Goal: Answer question/provide support

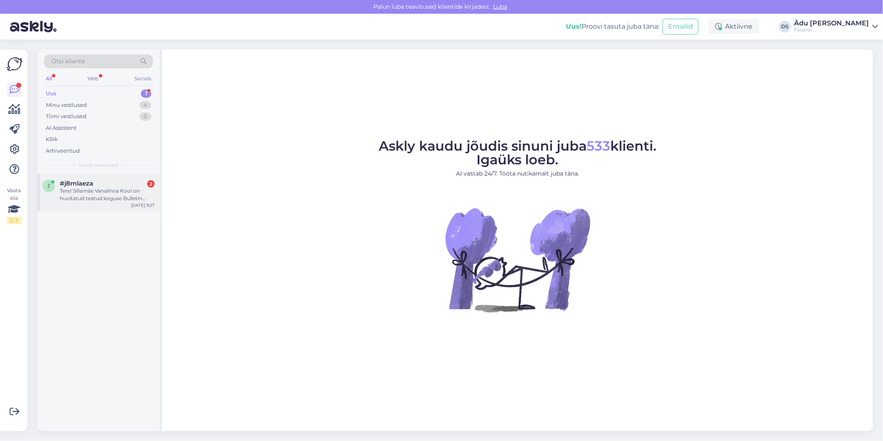
click at [82, 185] on span "#j8mlaeza" at bounding box center [76, 183] width 33 height 7
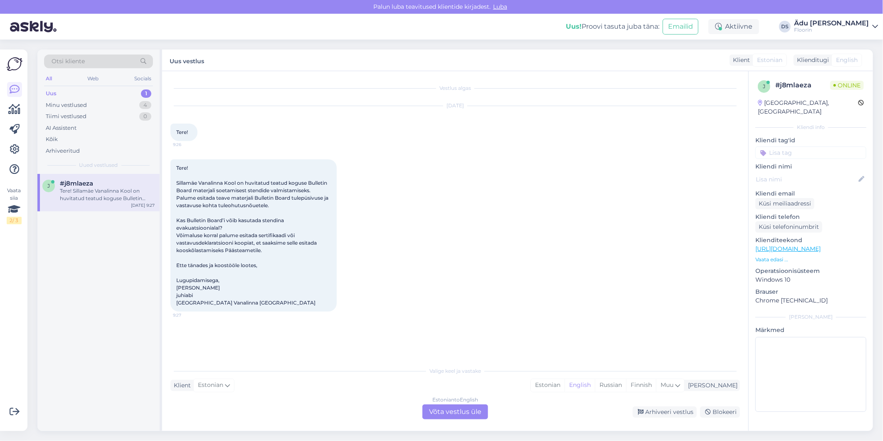
click at [470, 410] on div "Estonian to English Võta vestlus üle" at bounding box center [455, 411] width 66 height 15
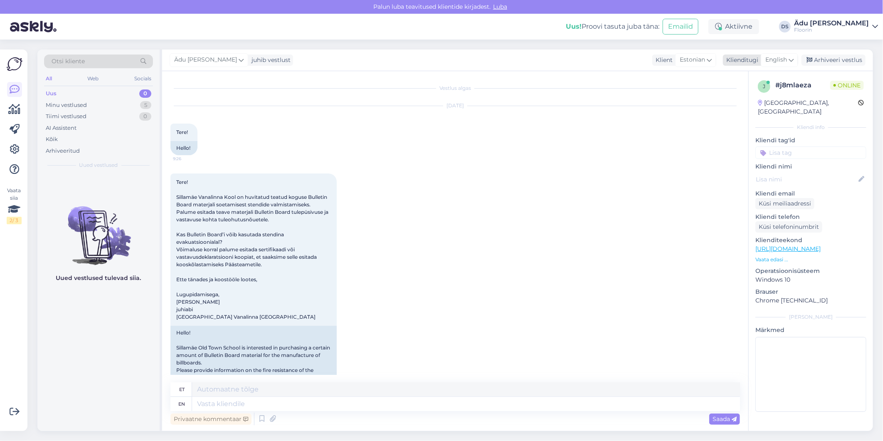
click at [780, 64] on span "English" at bounding box center [776, 59] width 22 height 9
type input "est"
click at [765, 92] on link "Estonian" at bounding box center [760, 96] width 91 height 13
click at [345, 400] on textarea at bounding box center [455, 401] width 570 height 17
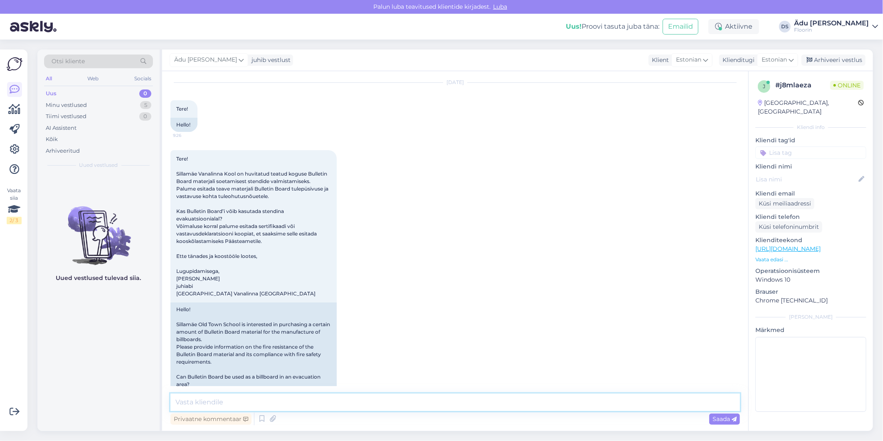
scroll to position [46, 0]
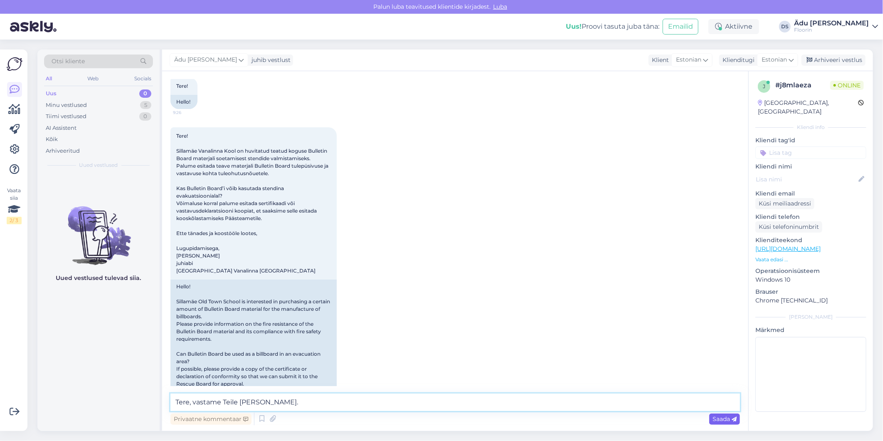
type textarea "Tere, vastame Teile [PERSON_NAME]."
click at [732, 419] on icon at bounding box center [734, 419] width 5 height 5
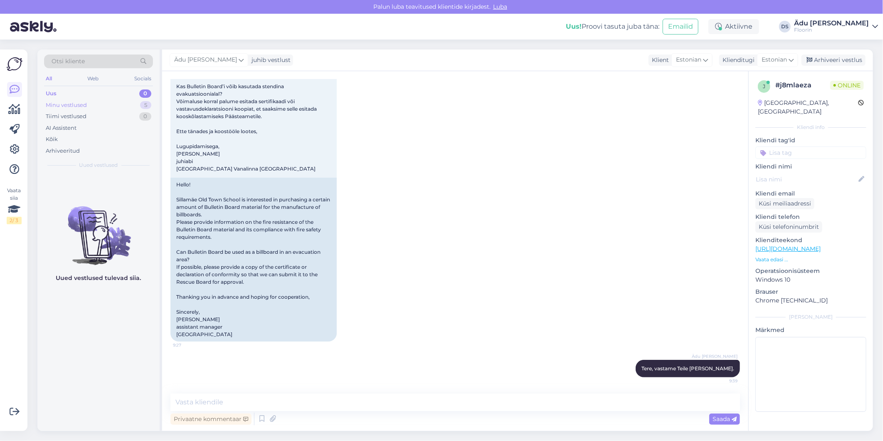
click at [120, 100] on div "Minu vestlused 5" at bounding box center [98, 105] width 109 height 12
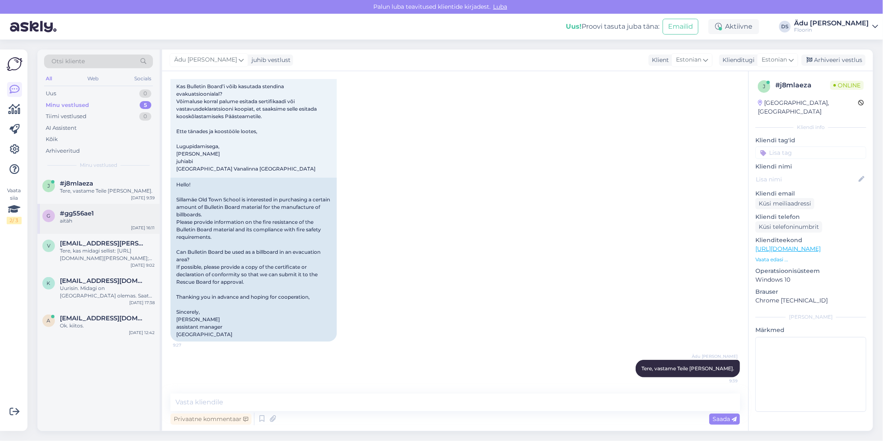
click at [125, 218] on div "aitäh" at bounding box center [107, 220] width 95 height 7
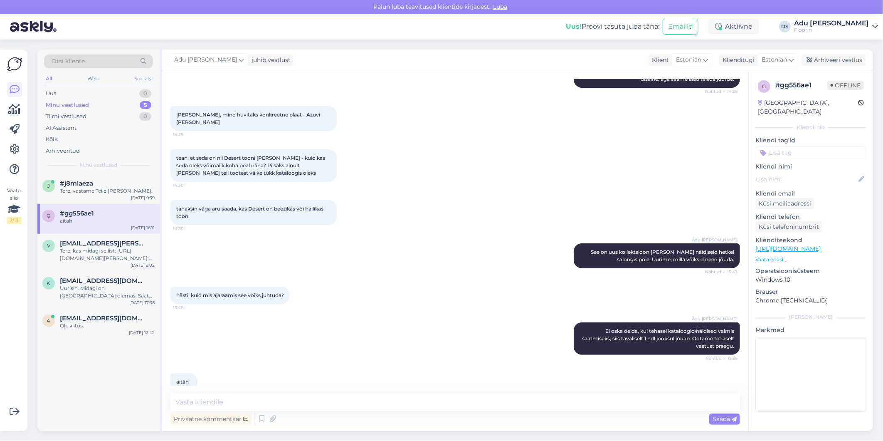
scroll to position [154, 0]
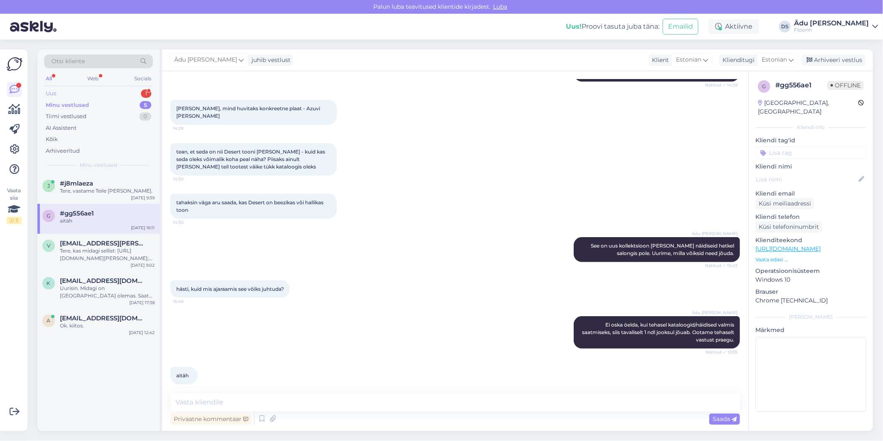
click at [125, 94] on div "Uus 1" at bounding box center [98, 94] width 109 height 12
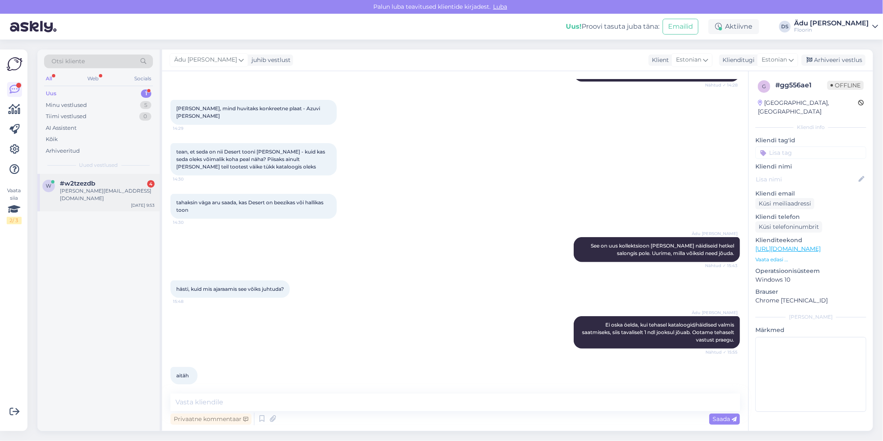
click at [104, 180] on div "#w2tzezdb 4" at bounding box center [107, 183] width 95 height 7
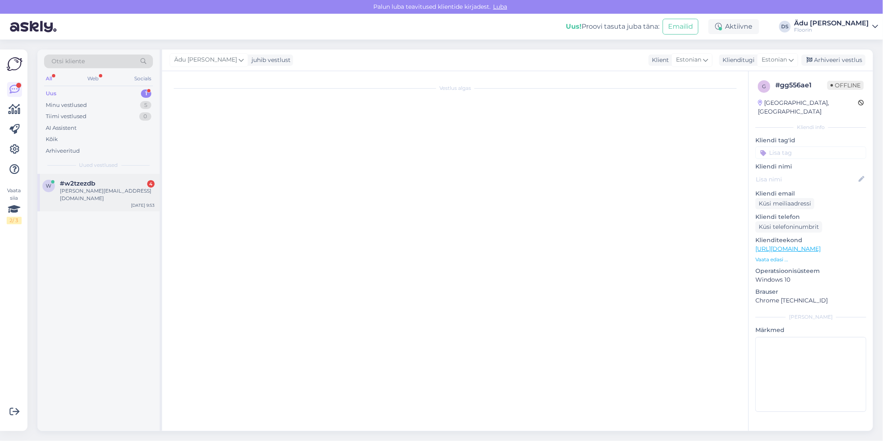
scroll to position [0, 0]
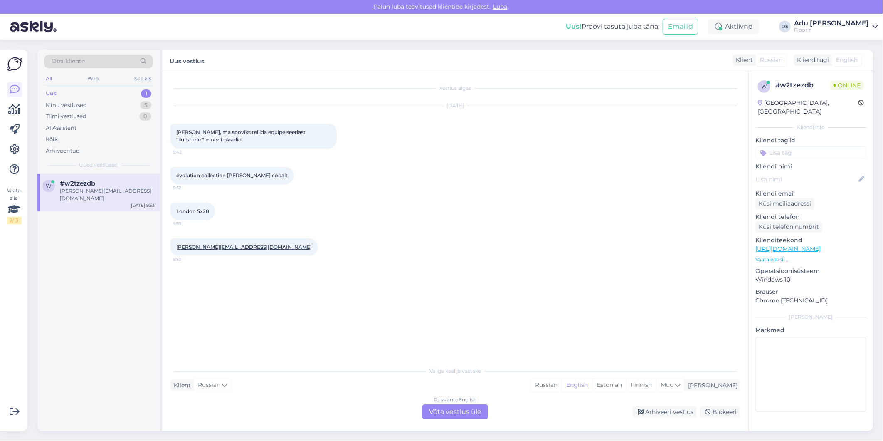
click at [446, 405] on div "Russian to English Võta vestlus üle" at bounding box center [455, 411] width 66 height 15
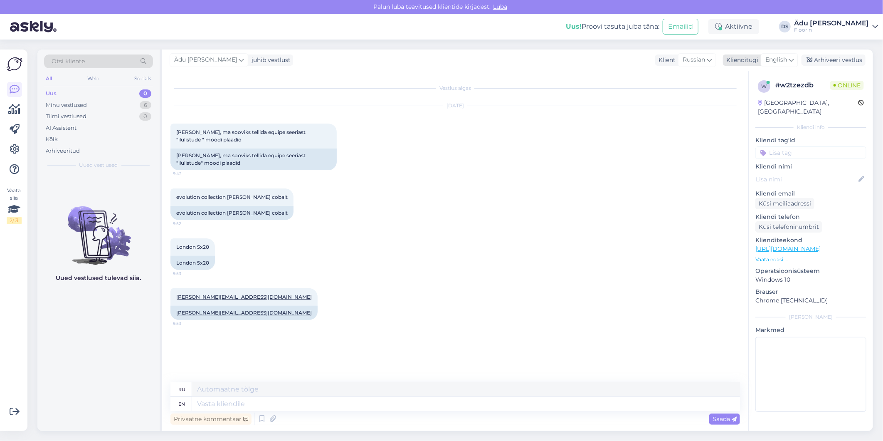
click at [784, 56] on span "English" at bounding box center [776, 59] width 22 height 9
drag, startPoint x: 765, startPoint y: 94, endPoint x: 760, endPoint y: 102, distance: 10.3
click at [765, 94] on link "Estonian" at bounding box center [760, 96] width 91 height 13
click at [246, 405] on textarea at bounding box center [466, 404] width 548 height 14
type textarea "Tere, e"
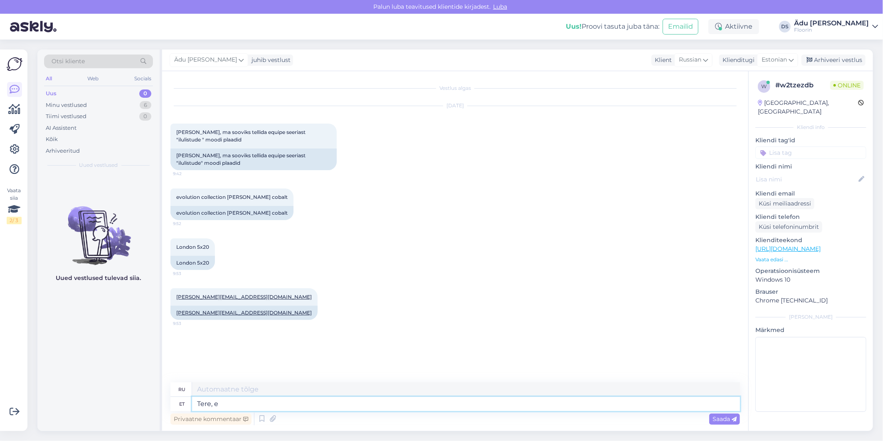
type textarea "Привет,"
type textarea "Tere, edastame"
type textarea "Здравствуйте, мы пересылаем"
type textarea "Tere, edastame pakkumise"
type textarea "Здравствуйте, мы отправляем [PERSON_NAME] предложение."
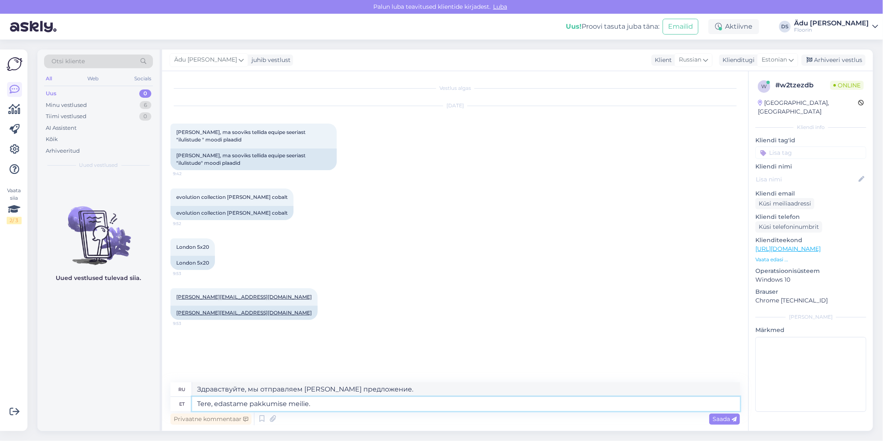
type textarea "Tere, edastame pakkumise meilie."
type textarea "Здравствуйте, мы вышлем вам предложение по электронной почте."
type textarea "Tere, edastame pakkumise meilie."
click at [722, 419] on span "Saada" at bounding box center [725, 418] width 24 height 7
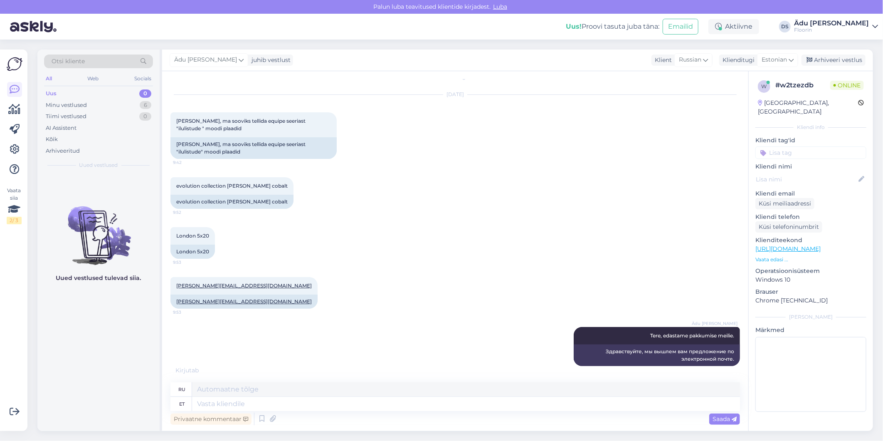
scroll to position [61, 0]
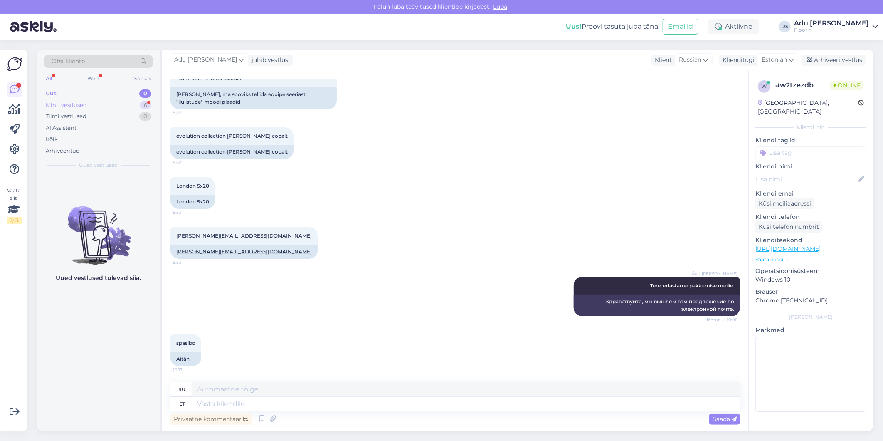
click at [114, 101] on div "Minu vestlused 6" at bounding box center [98, 105] width 109 height 12
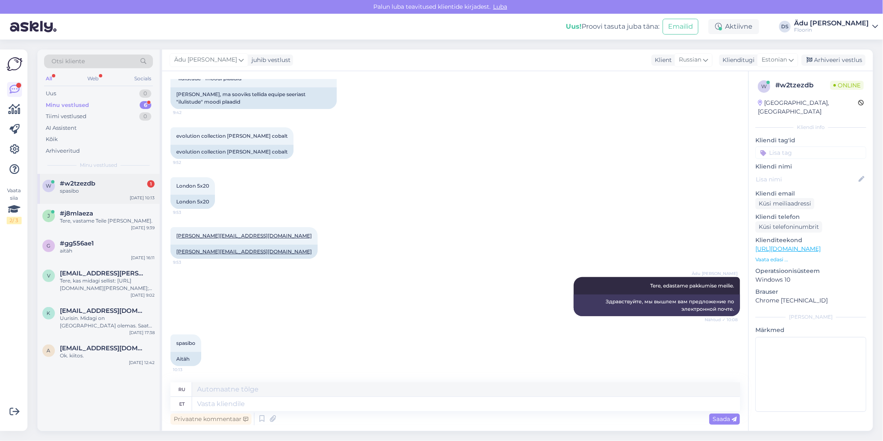
click at [111, 183] on div "#w2tzezdb 1" at bounding box center [107, 183] width 95 height 7
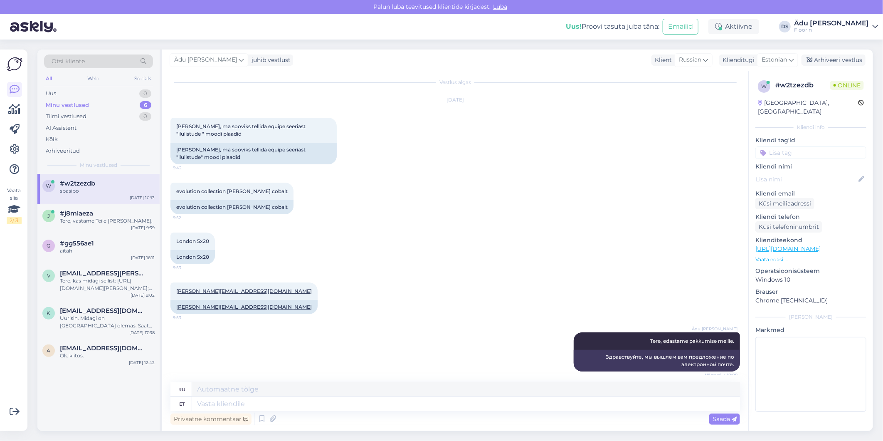
scroll to position [0, 0]
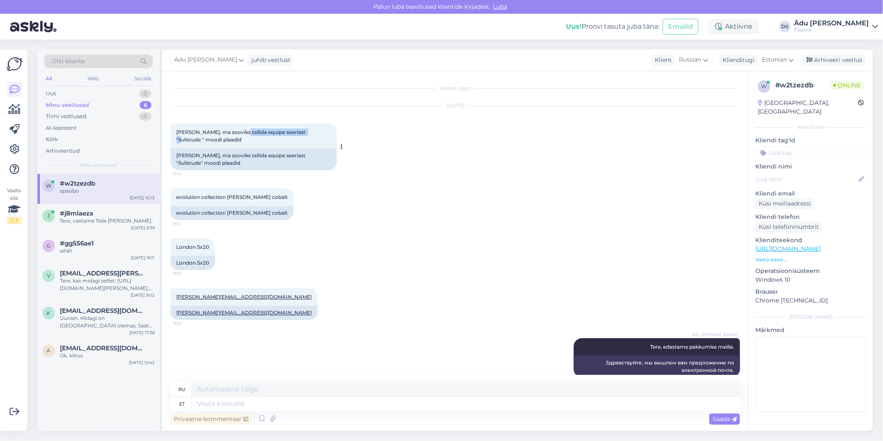
drag, startPoint x: 236, startPoint y: 130, endPoint x: 302, endPoint y: 135, distance: 65.9
click at [302, 135] on span "[PERSON_NAME], ma sooviks tellida equipe seeriast "ilulistude " moodi plaadid" at bounding box center [241, 136] width 131 height 14
copy span "equipe seeriast "ilulistude"
click at [369, 276] on div "London 5x20 9:53 London 5x20" at bounding box center [455, 254] width 570 height 50
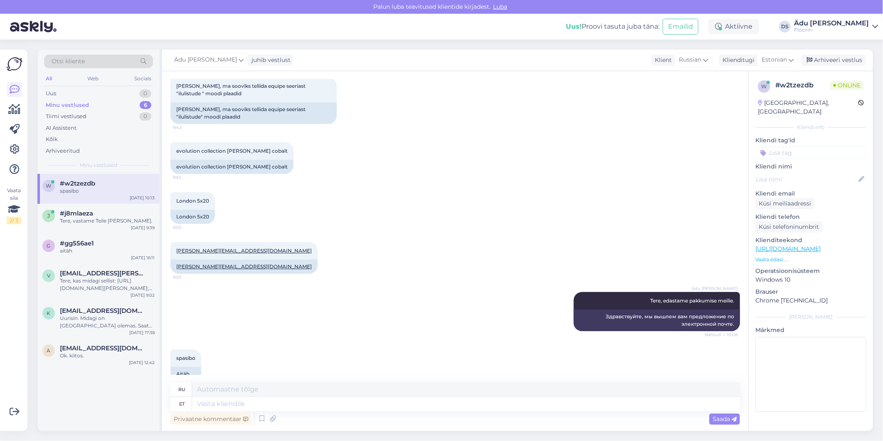
scroll to position [61, 0]
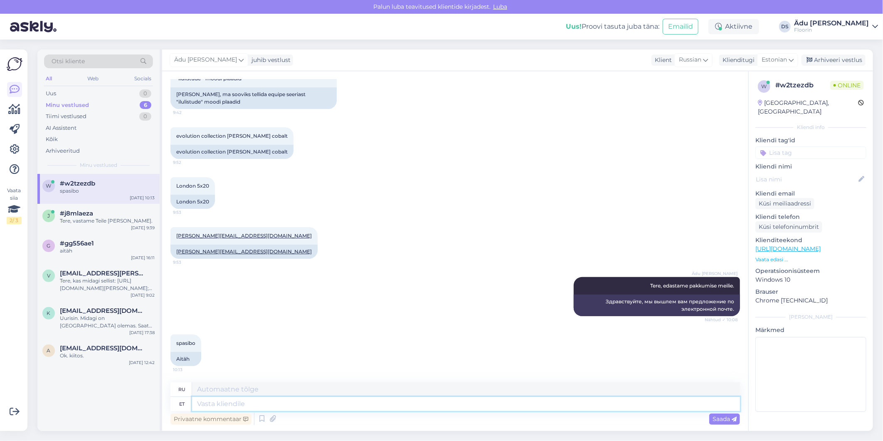
click at [261, 405] on textarea at bounding box center [466, 404] width 548 height 14
click at [230, 402] on textarea at bounding box center [466, 404] width 548 height 14
type textarea "Oleks"
type textarea "Было бы"
type textarea "Oleks siiski tarv"
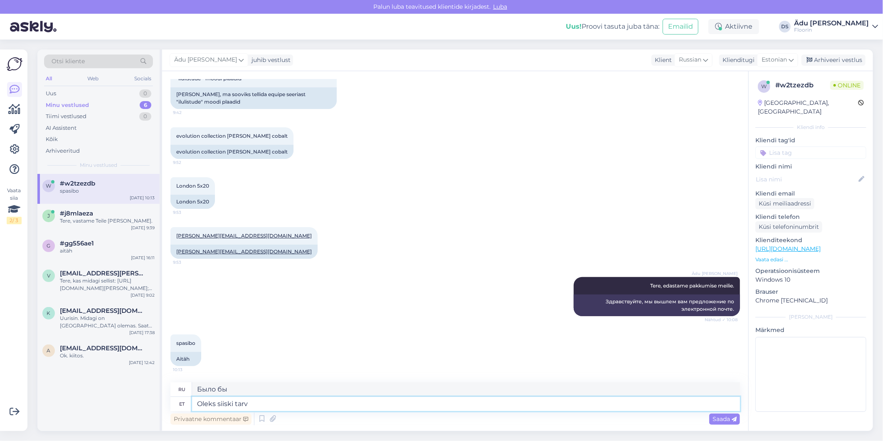
type textarea "Однако было бы"
type textarea "Oleks siiski [PERSON_NAME]"
type textarea "Это все равно было бы необходимо"
type textarea "Oleks siiski [PERSON_NAME] täpsemalt, m"
type textarea "Однако необходимы более подробные сведения."
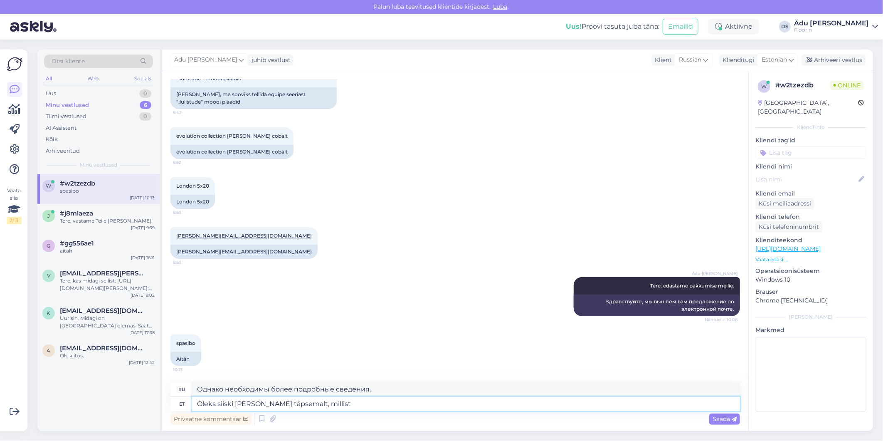
type textarea "Oleks siiski [PERSON_NAME] täpsemalt, millist"
type textarea "Однако необходимо было бы более конкретно указать, что именно"
type textarea "Oleks siiski [PERSON_NAME] täpsemalt, millist mõõtu p"
type textarea "Однако нам понадобится больше подробностей о том, какой размер"
type textarea "Oleks siiski [PERSON_NAME] täpsemalt, millist mõõtu plaati võ"
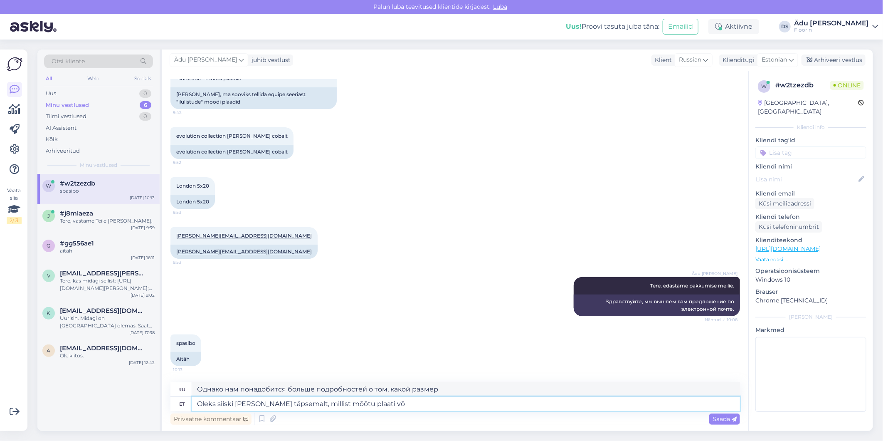
type textarea "Однако нам понадобится больше информации о размере плитки."
type textarea "Oleks siiski [PERSON_NAME] täpsemalt, millist mõõtu plaati või i"
type textarea "Однако нам понадобится больше информации о размере пластины или"
type textarea "Oleks siiski [PERSON_NAME] täpsemalt, millist mõõtu plaati või iluliistu?"
type textarea "Однако мне нужна дополнительная информация о размере плитки или молдинга?"
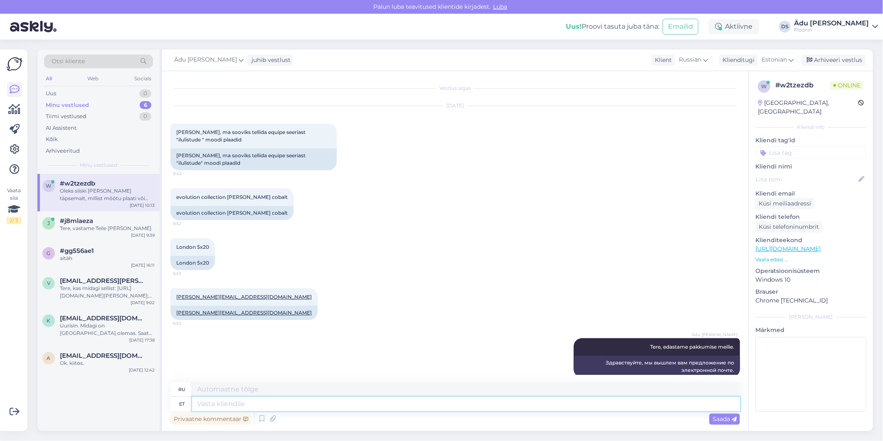
scroll to position [118, 0]
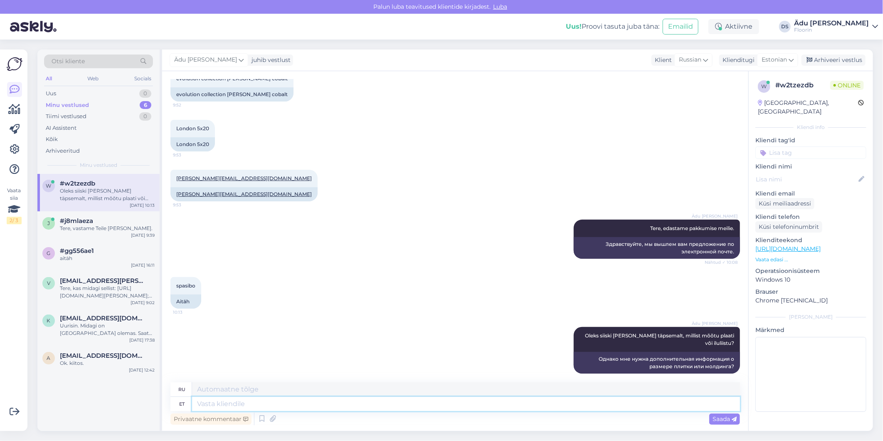
click at [324, 399] on textarea at bounding box center [466, 404] width 548 height 14
type textarea "lisaks, mitu"
type textarea "кроме того,"
type textarea "lisaks, mitu"
type textarea "кроме того, сколько"
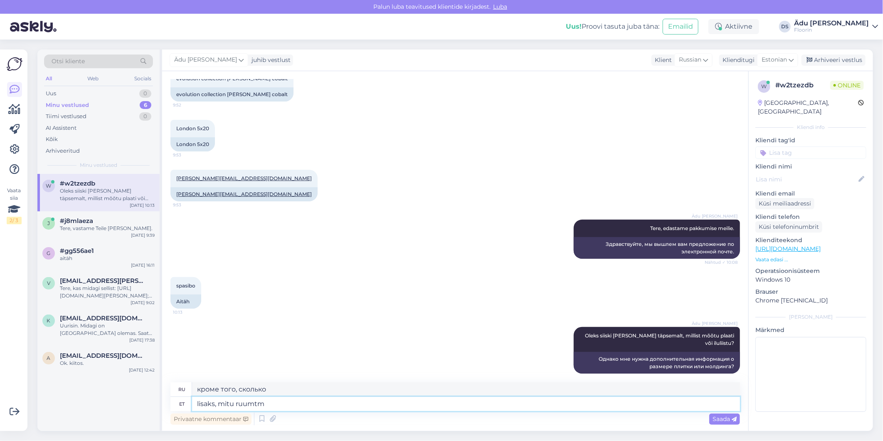
type textarea "lisaks, mitu ruumt"
type textarea "кроме того, сколько комнат"
type textarea "lisaks, mitu ruutmeetrit?"
type textarea "и сколько квадратных метров?"
type textarea "lisaks, mitu ruutmeetrit?"
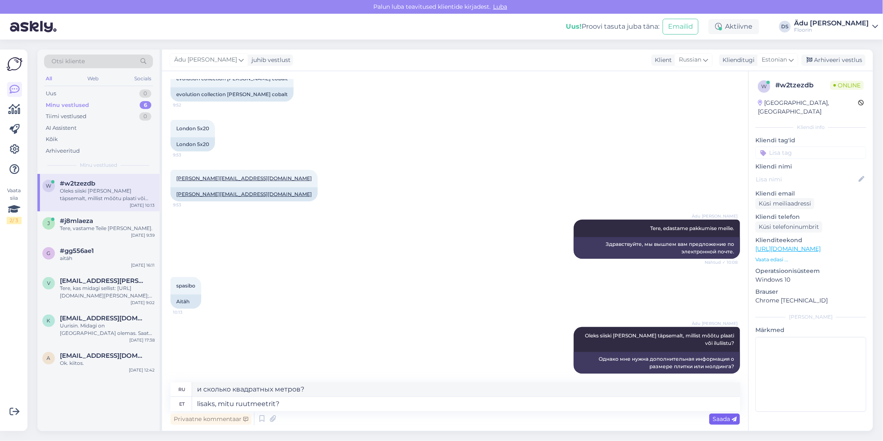
click at [720, 420] on span "Saada" at bounding box center [725, 418] width 24 height 7
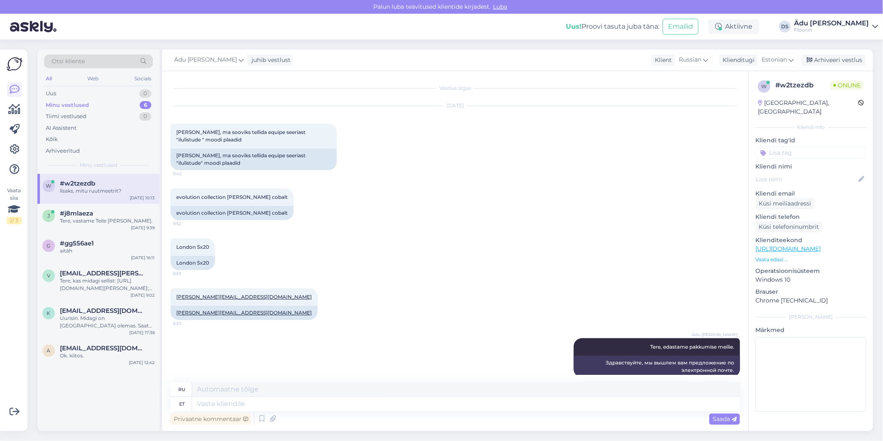
scroll to position [168, 0]
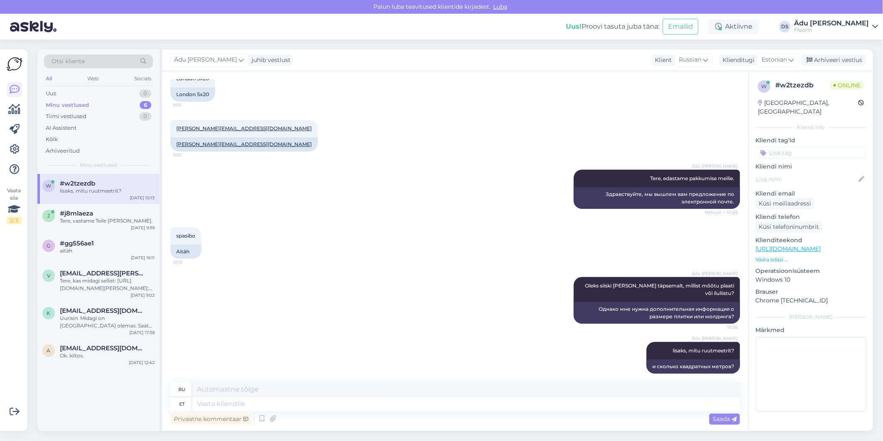
click at [452, 417] on div "Privaatne kommentaar Saada" at bounding box center [455, 419] width 570 height 16
click at [438, 404] on textarea at bounding box center [466, 404] width 548 height 14
click at [625, 355] on icon at bounding box center [627, 357] width 5 height 5
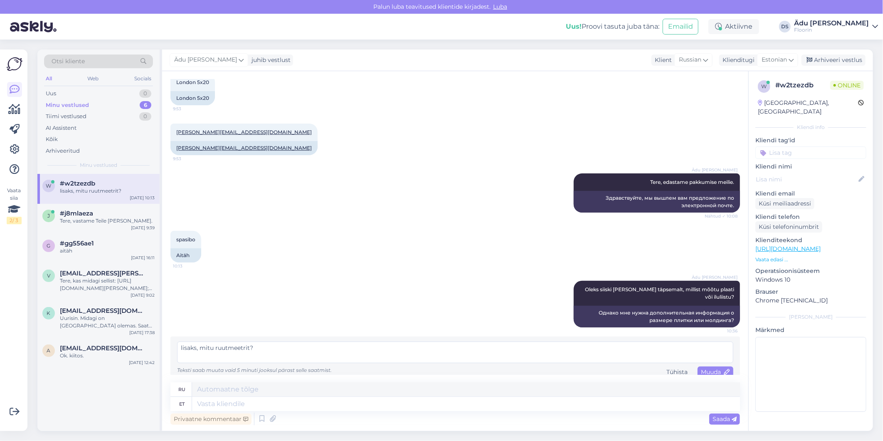
click at [249, 341] on textarea "lisaks, mitu ruutmeetrit?" at bounding box center [455, 352] width 556 height 22
type textarea "lisaks, mitu ruutmeetrit või tükki?"
click at [711, 368] on span "Muuda" at bounding box center [715, 371] width 29 height 7
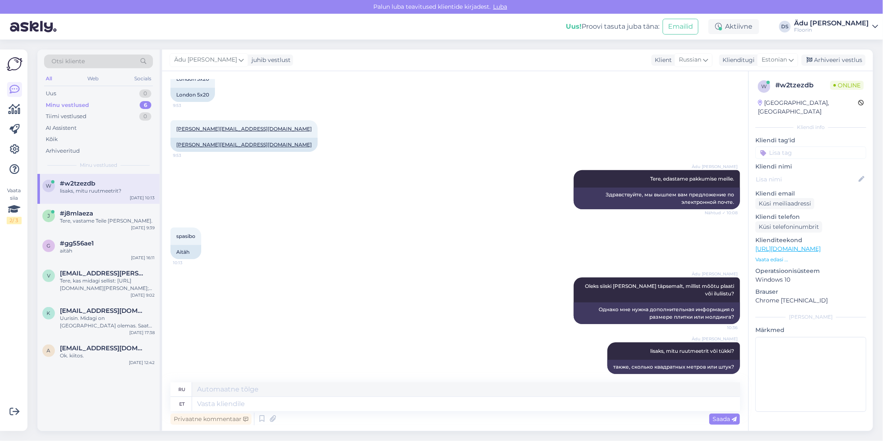
scroll to position [168, 0]
click at [77, 225] on div "j #j8mlaeza Tere, vastame Teile [PERSON_NAME]. [DATE] 9:39" at bounding box center [98, 219] width 122 height 30
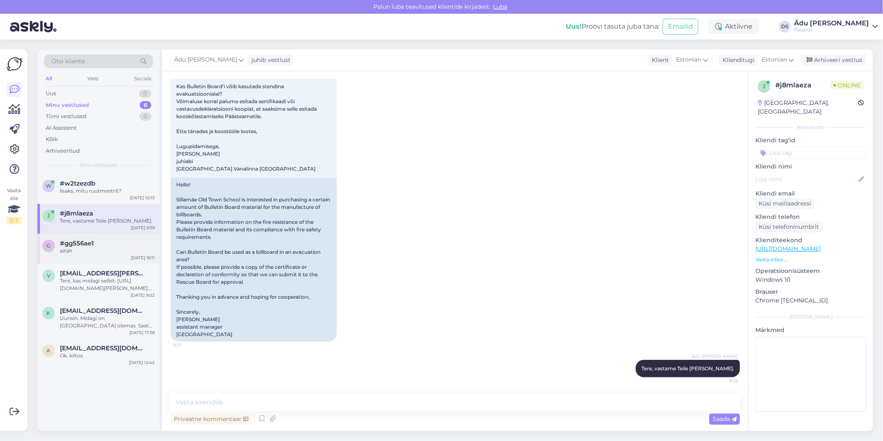
click at [115, 252] on div "aitäh" at bounding box center [107, 250] width 95 height 7
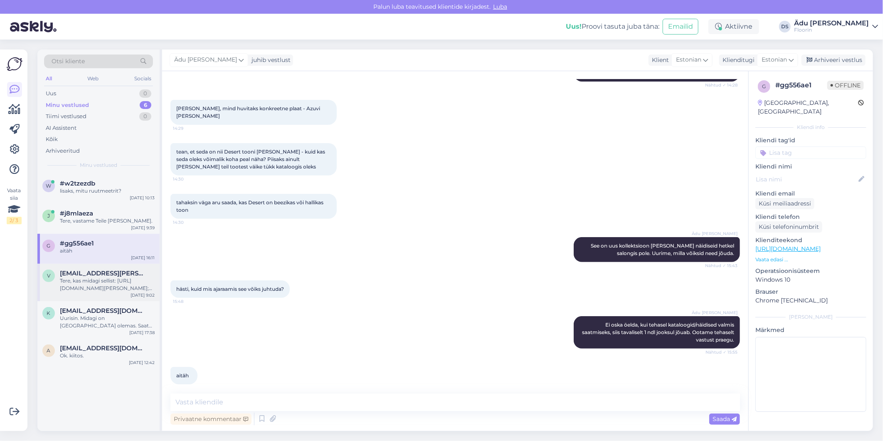
click at [125, 282] on div "Tere, kas midagi sellist: [URL][DOMAIN_NAME][PERSON_NAME]; [URL][DOMAIN_NAME][P…" at bounding box center [107, 284] width 95 height 15
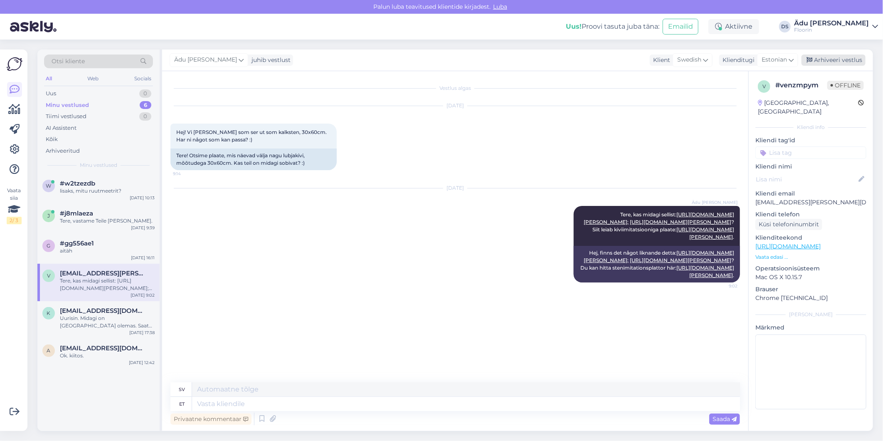
click at [829, 57] on div "Arhiveeri vestlus" at bounding box center [834, 59] width 64 height 11
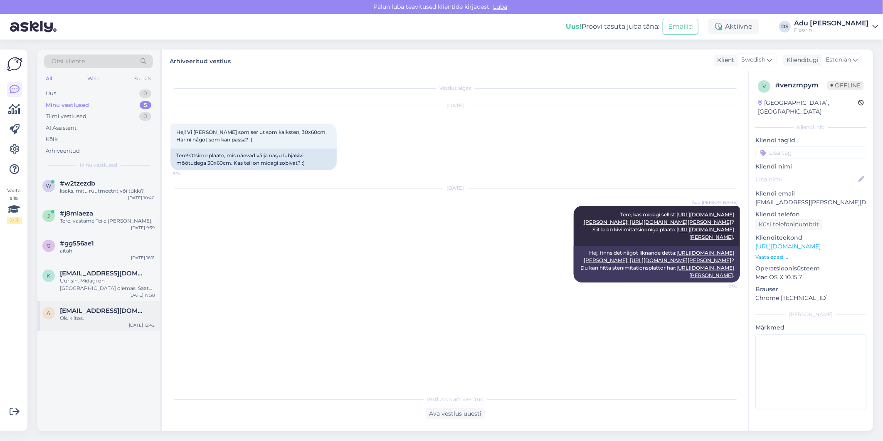
click at [93, 308] on span "[EMAIL_ADDRESS][DOMAIN_NAME]" at bounding box center [103, 310] width 86 height 7
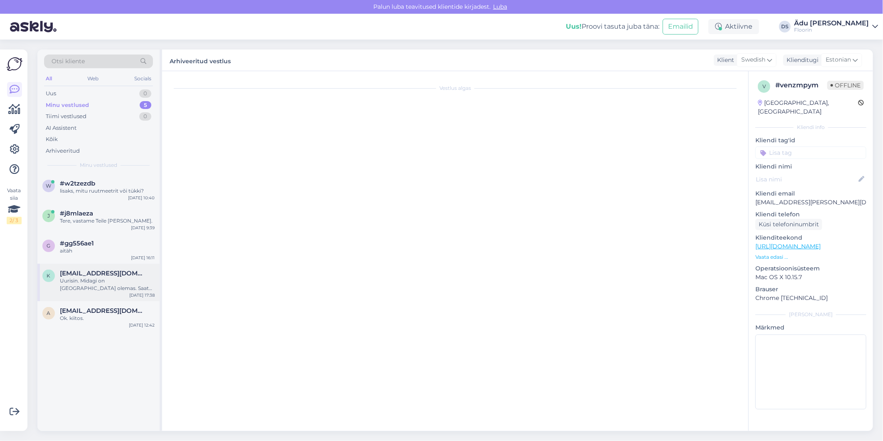
scroll to position [392, 0]
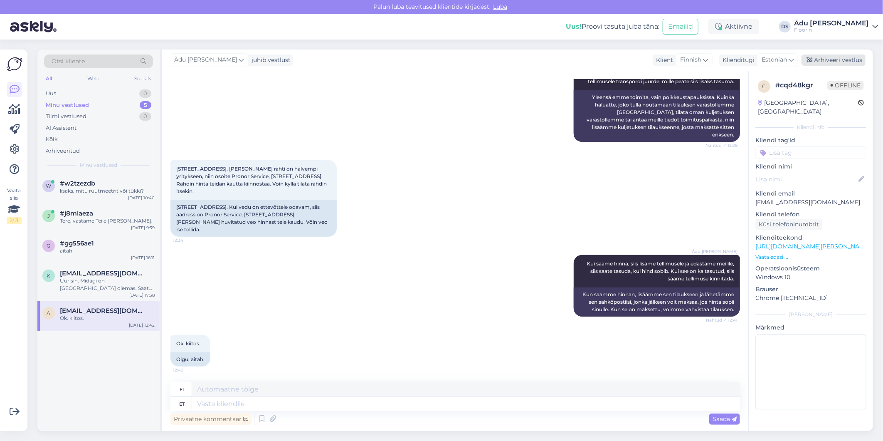
click at [842, 64] on div "Arhiveeri vestlus" at bounding box center [834, 59] width 64 height 11
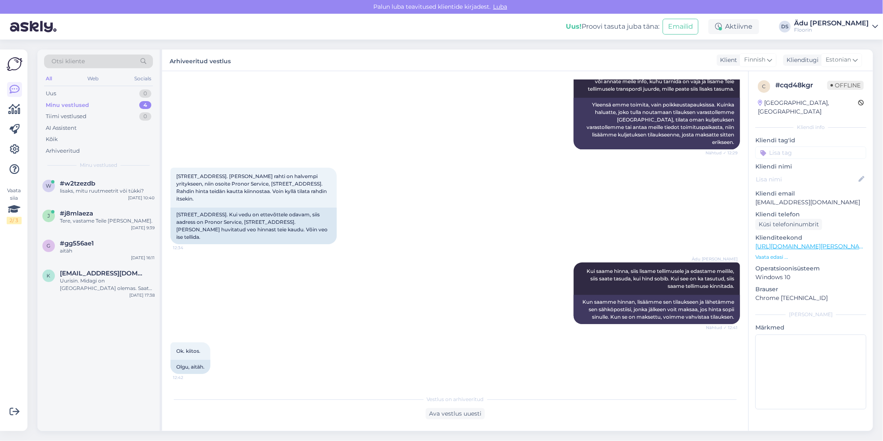
scroll to position [384, 0]
click at [96, 280] on div "Uurisin. Midagi on [GEOGRAPHIC_DATA] olemas. Saate järgmisel nädalal läbi minna…" at bounding box center [107, 284] width 95 height 15
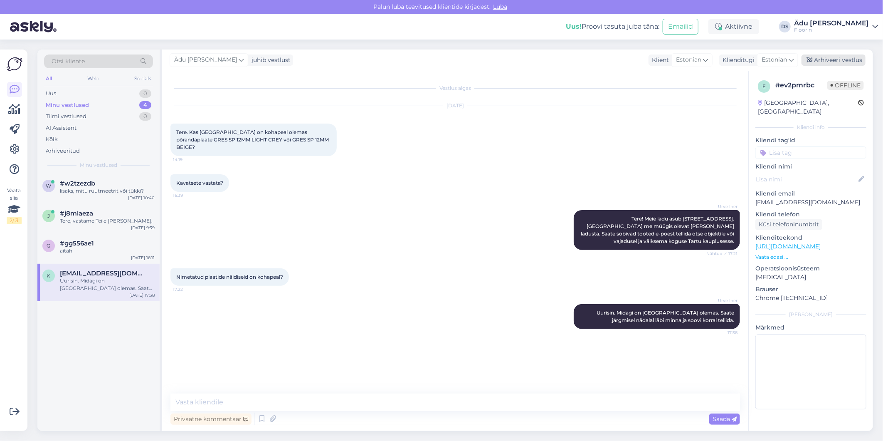
click at [846, 58] on div "Arhiveeri vestlus" at bounding box center [834, 59] width 64 height 11
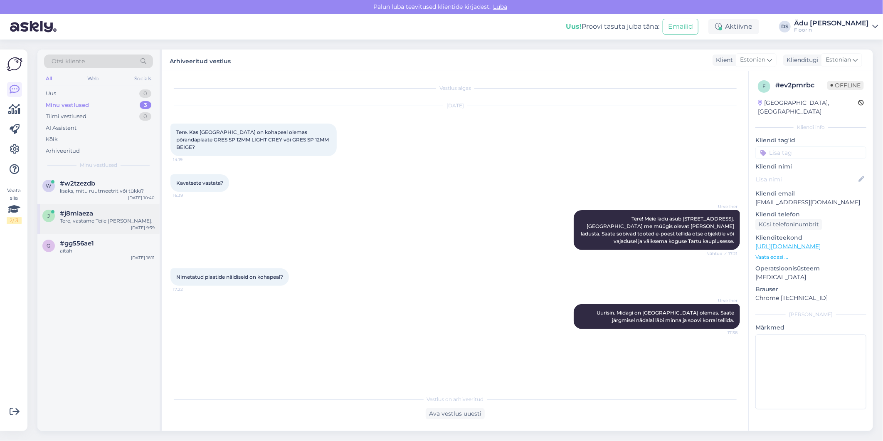
click at [102, 216] on div "#j8mlaeza" at bounding box center [107, 213] width 95 height 7
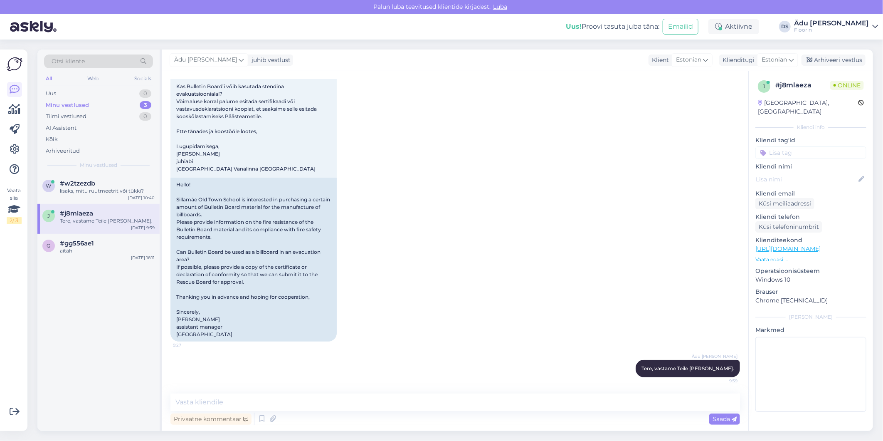
click at [99, 230] on div "j #j8mlaeza Tere, vastame Teile [PERSON_NAME]. [DATE] 9:39" at bounding box center [98, 219] width 122 height 30
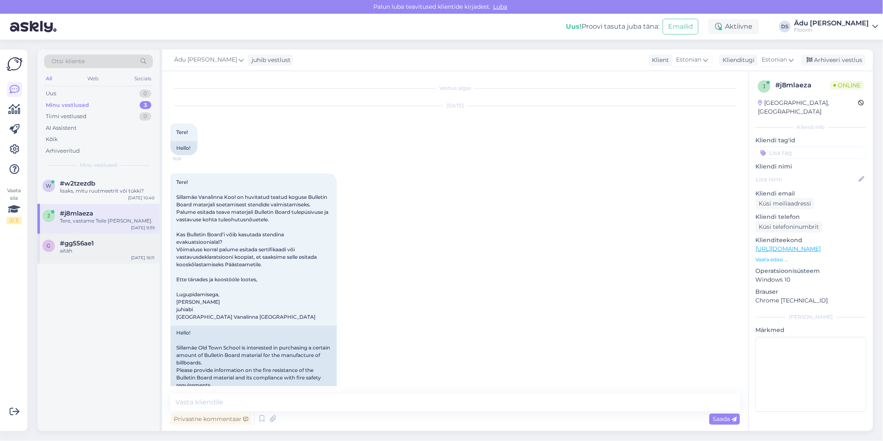
click at [96, 242] on div "#gg556ae1" at bounding box center [107, 242] width 95 height 7
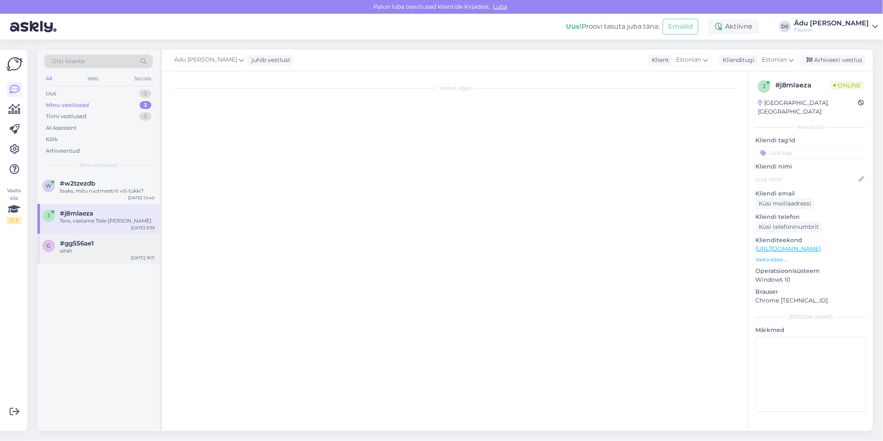
scroll to position [154, 0]
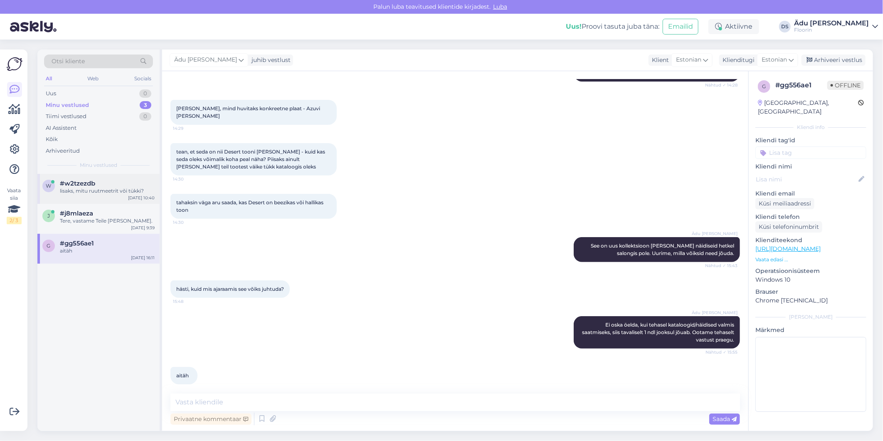
click at [104, 201] on div "w #w2tzezdb lisaks, mitu ruutmeetrit või tükki? [DATE] 10:40" at bounding box center [98, 189] width 122 height 30
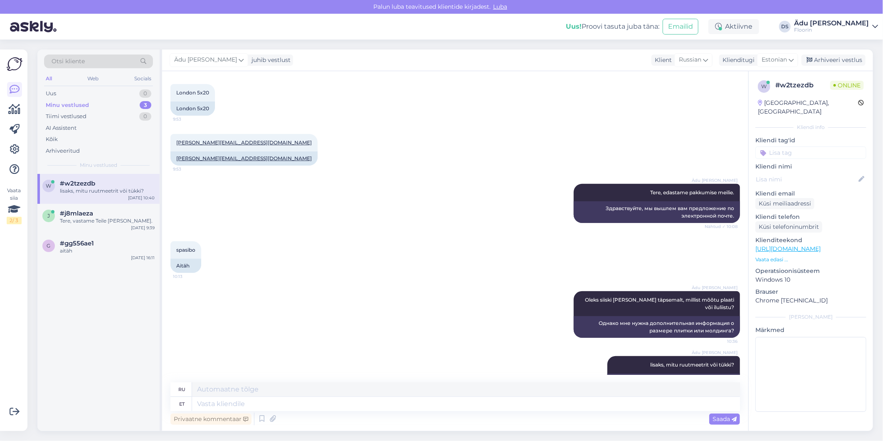
scroll to position [168, 0]
